Goal: Task Accomplishment & Management: Manage account settings

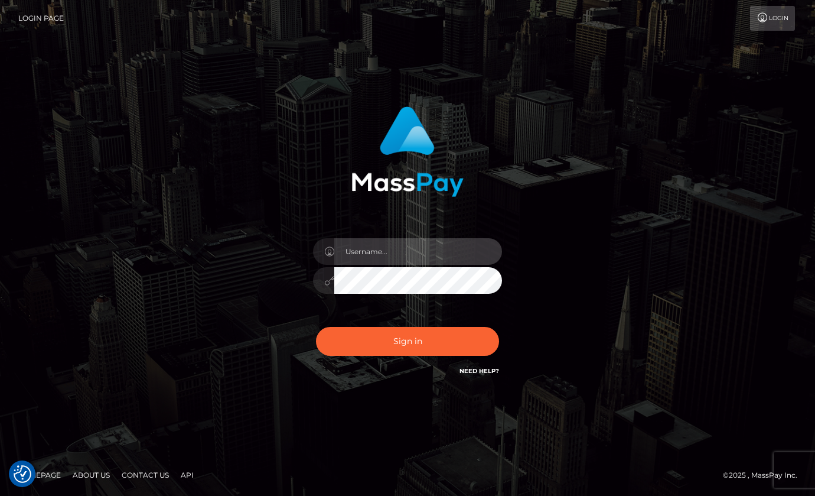
type input "hello.feetfinder"
click at [419, 247] on input "hello.feetfinder" at bounding box center [418, 251] width 168 height 27
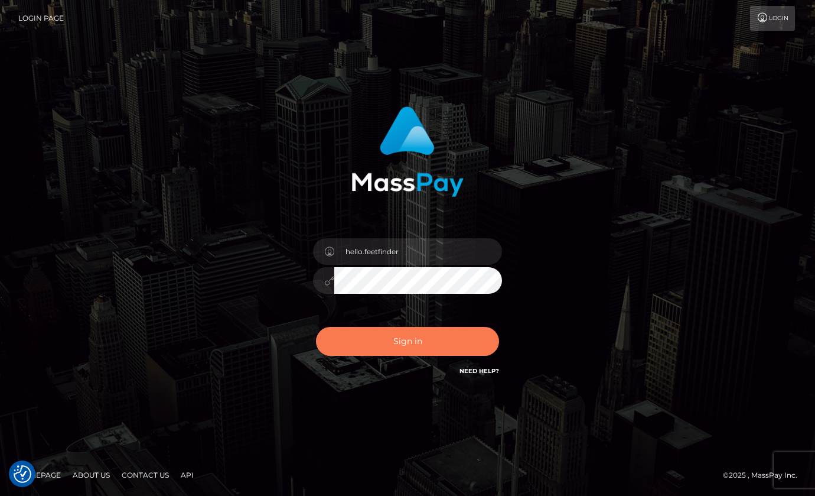
click at [447, 330] on button "Sign in" at bounding box center [407, 341] width 183 height 29
type input "hello.feetfinder"
click at [421, 339] on button "Sign in" at bounding box center [407, 341] width 183 height 29
